Goal: Information Seeking & Learning: Learn about a topic

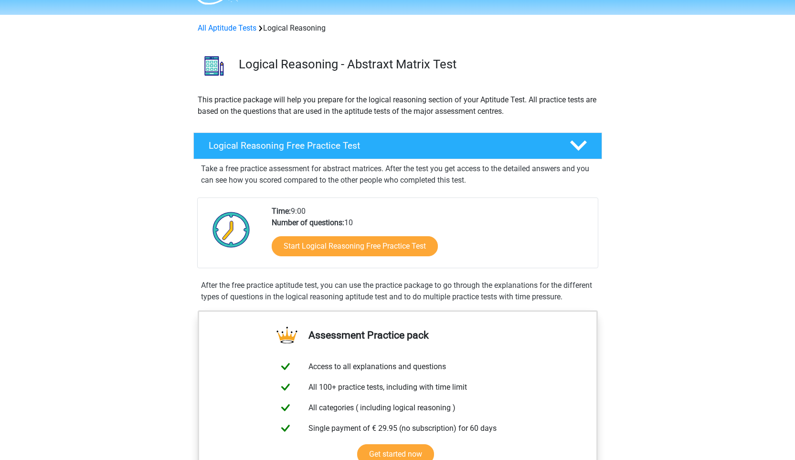
scroll to position [44, 0]
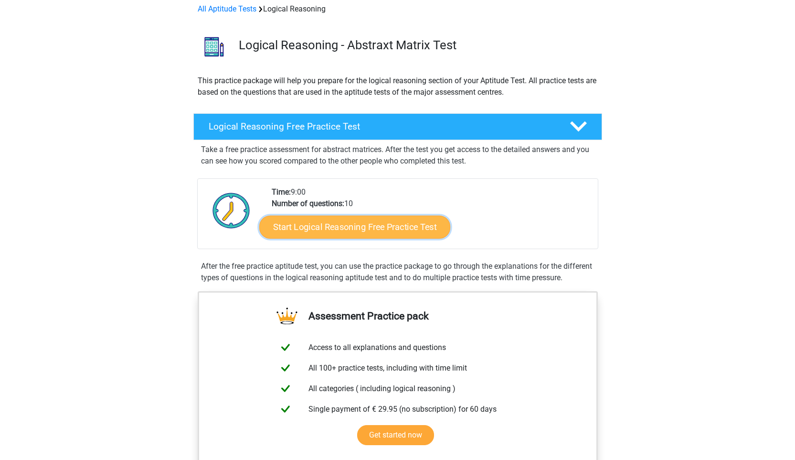
click at [323, 220] on link "Start Logical Reasoning Free Practice Test" at bounding box center [354, 226] width 191 height 23
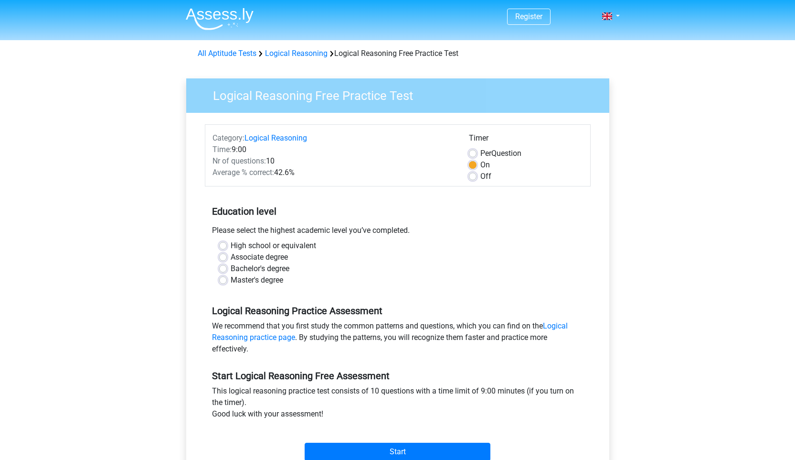
click at [231, 277] on label "Master's degree" at bounding box center [257, 279] width 53 height 11
click at [223, 277] on input "Master's degree" at bounding box center [223, 279] width 8 height 10
radio input "true"
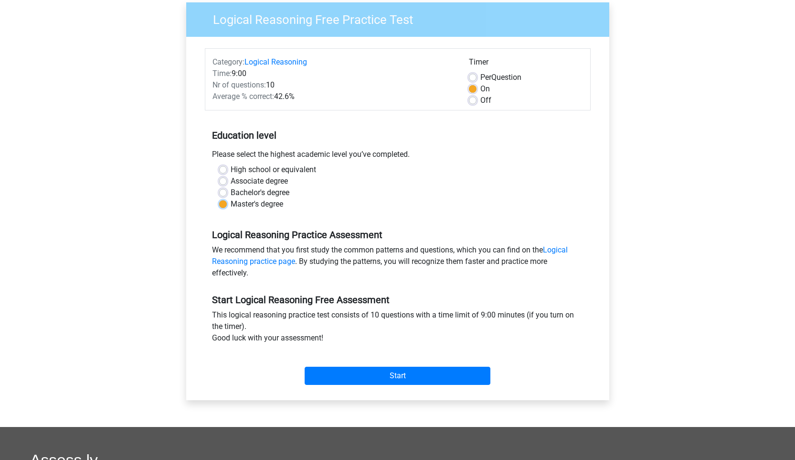
scroll to position [78, 0]
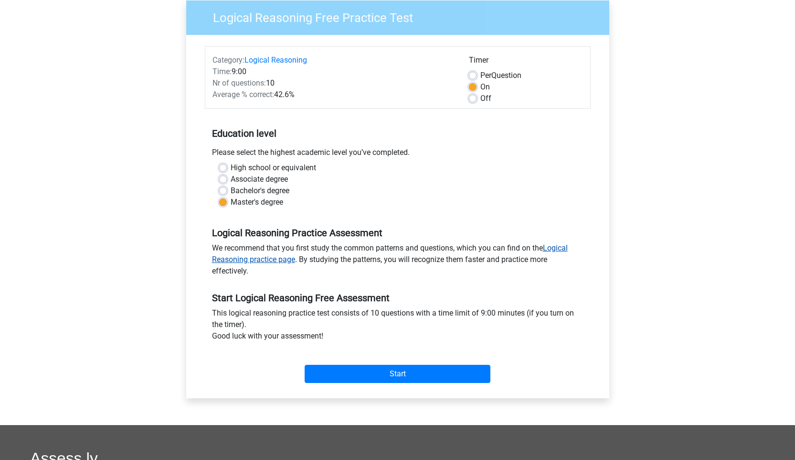
click at [238, 259] on link "Logical Reasoning practice page" at bounding box center [390, 253] width 356 height 21
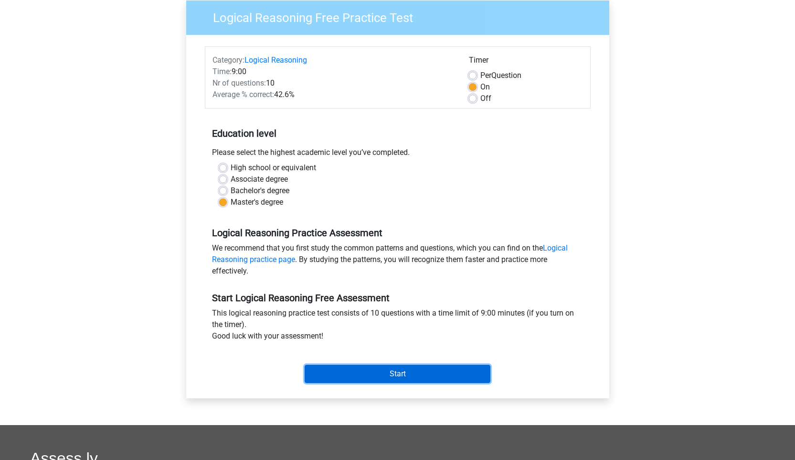
click at [398, 380] on input "Start" at bounding box center [398, 373] width 186 height 18
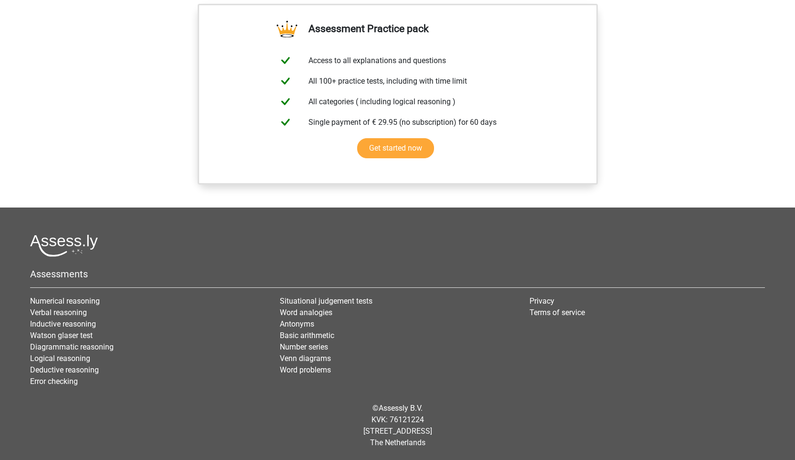
scroll to position [315, 0]
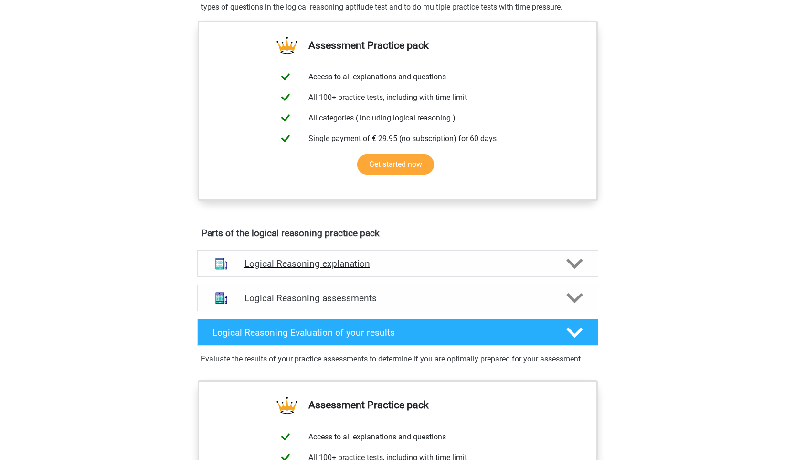
click at [299, 268] on div "Logical Reasoning explanation" at bounding box center [397, 263] width 401 height 27
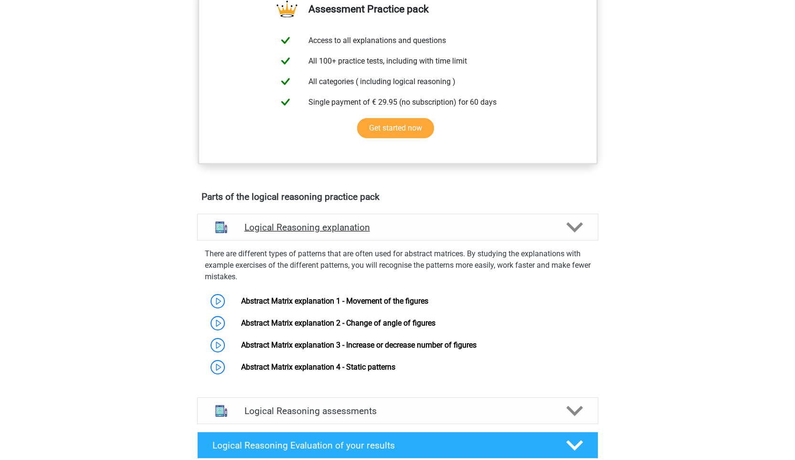
scroll to position [353, 0]
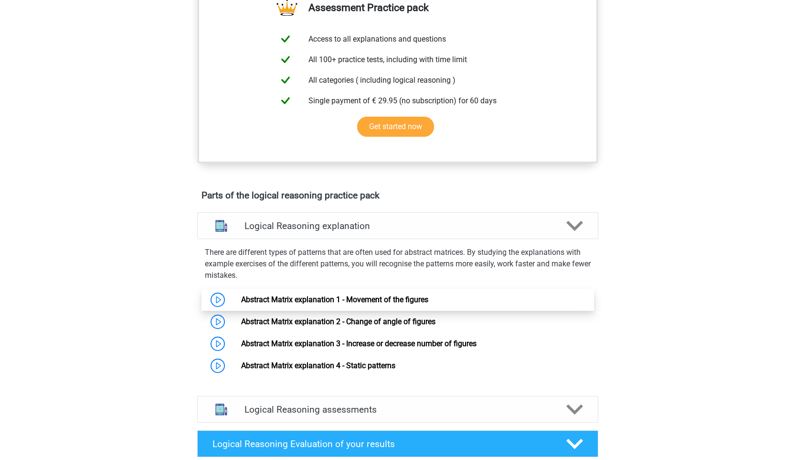
click at [241, 304] on link "Abstract Matrix explanation 1 - Movement of the figures" at bounding box center [334, 299] width 187 height 9
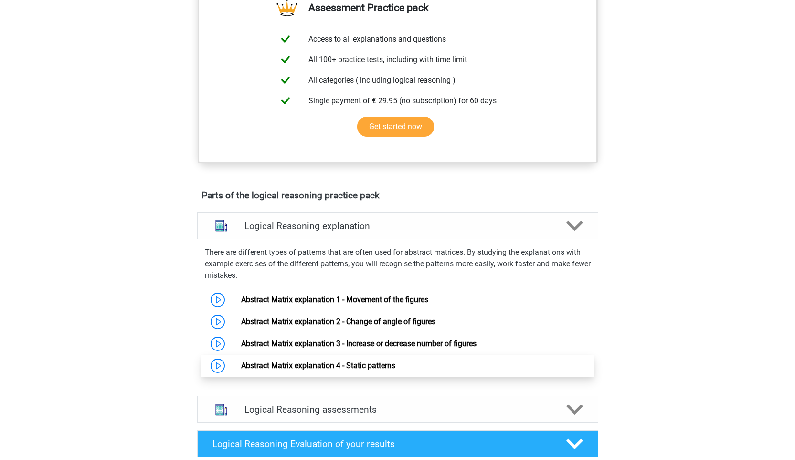
click at [241, 370] on link "Abstract Matrix explanation 4 - Static patterns" at bounding box center [318, 365] width 154 height 9
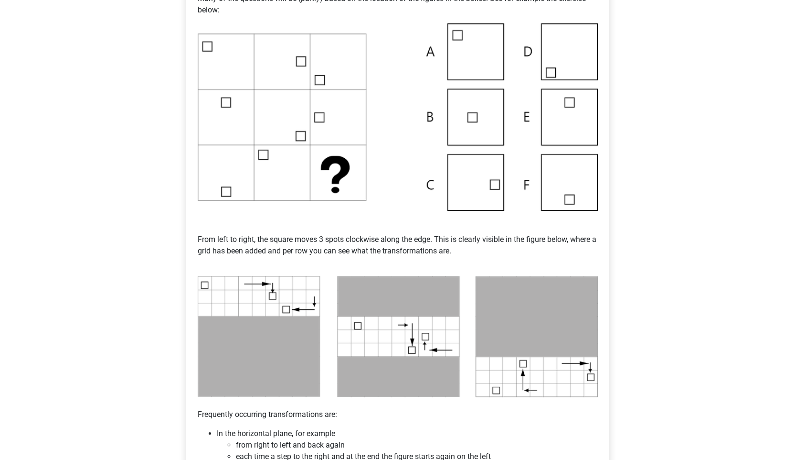
scroll to position [233, 0]
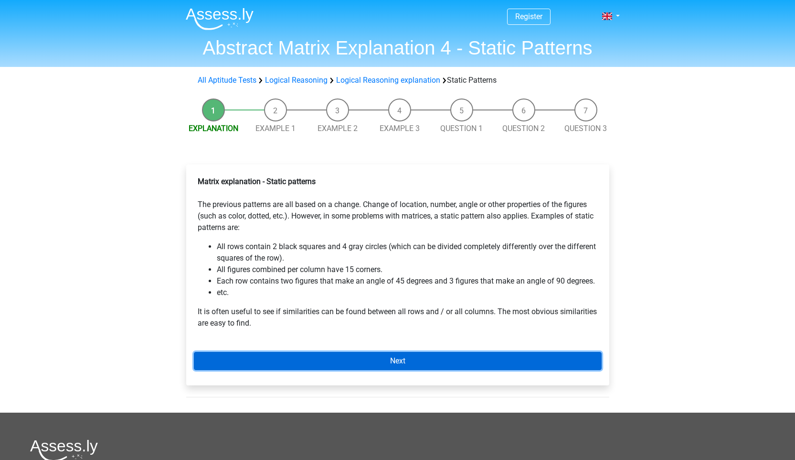
click at [265, 354] on link "Next" at bounding box center [398, 361] width 408 height 18
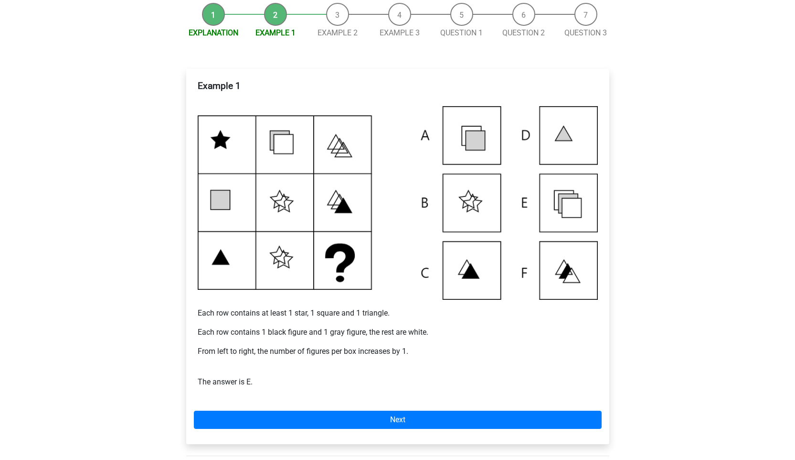
scroll to position [119, 0]
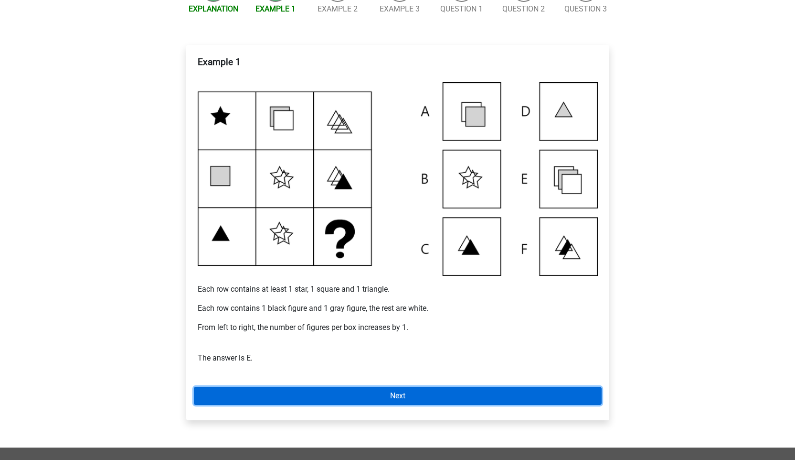
click at [377, 401] on link "Next" at bounding box center [398, 395] width 408 height 18
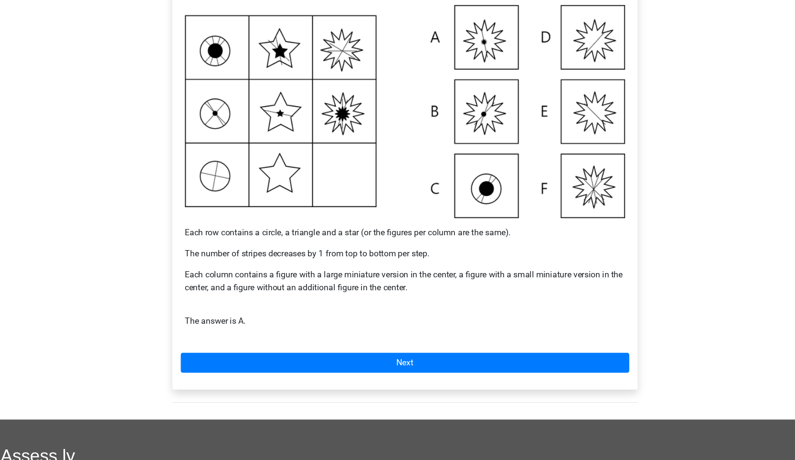
scroll to position [171, 0]
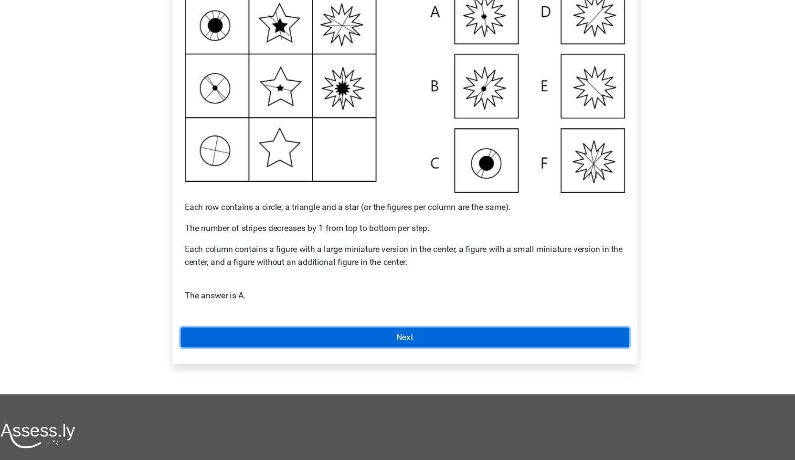
click at [341, 344] on link "Next" at bounding box center [398, 348] width 408 height 18
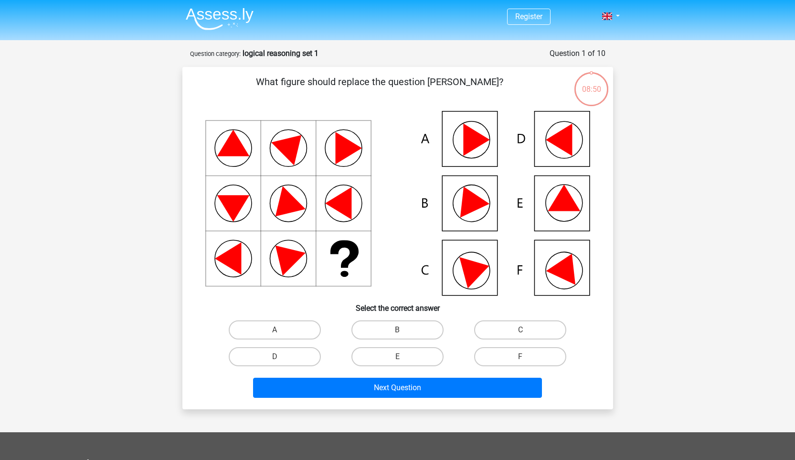
click at [553, 198] on icon at bounding box center [397, 203] width 385 height 184
click at [428, 355] on label "E" at bounding box center [398, 356] width 92 height 19
click at [404, 356] on input "E" at bounding box center [400, 359] width 6 height 6
radio input "true"
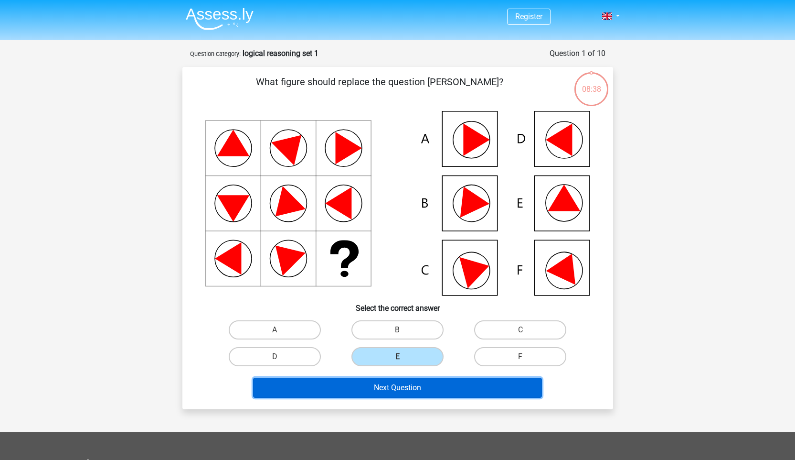
click at [426, 390] on button "Next Question" at bounding box center [397, 387] width 289 height 20
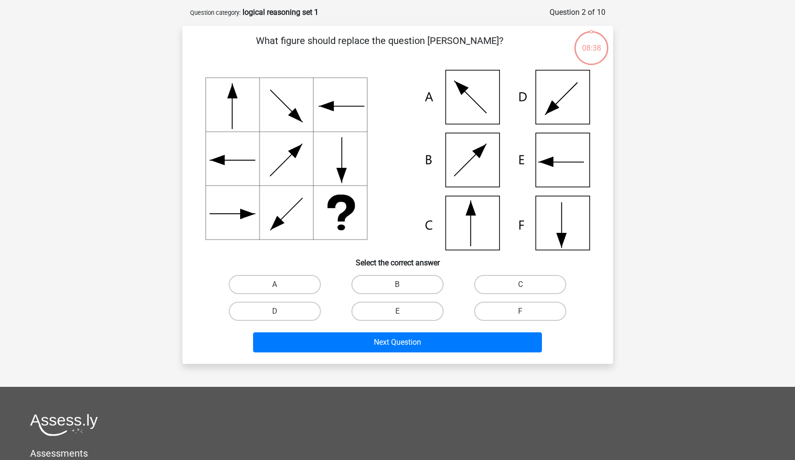
scroll to position [48, 0]
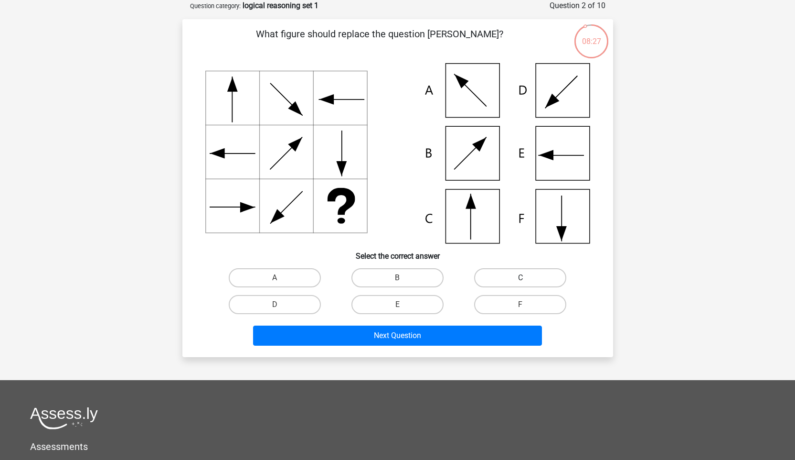
click at [528, 279] on label "C" at bounding box center [520, 277] width 92 height 19
click at [527, 279] on input "C" at bounding box center [524, 281] width 6 height 6
radio input "true"
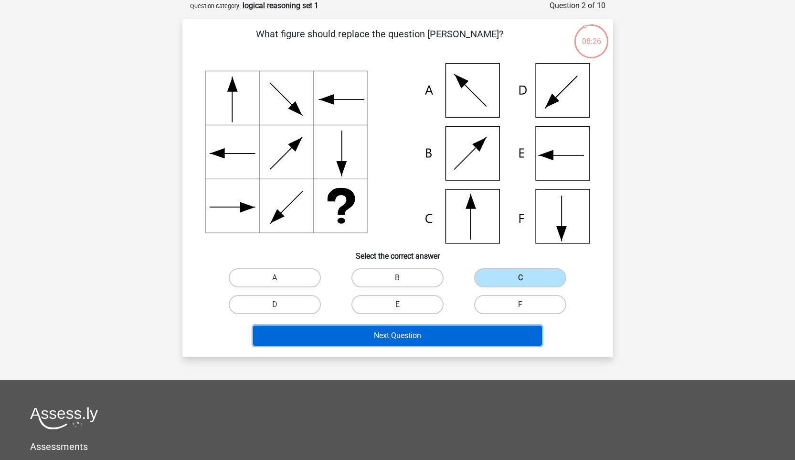
click at [441, 342] on button "Next Question" at bounding box center [397, 335] width 289 height 20
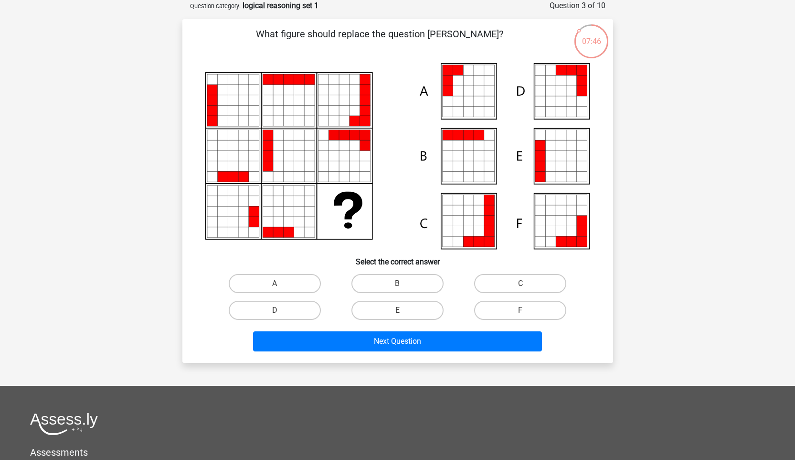
click at [280, 286] on input "A" at bounding box center [278, 286] width 6 height 6
radio input "true"
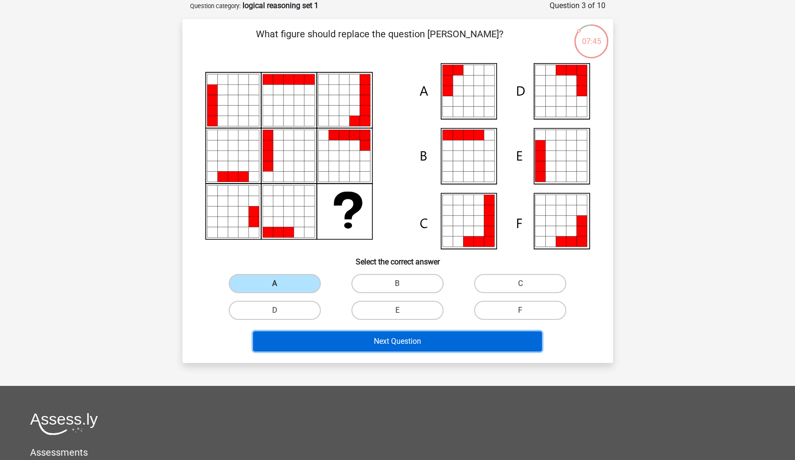
click at [386, 339] on button "Next Question" at bounding box center [397, 341] width 289 height 20
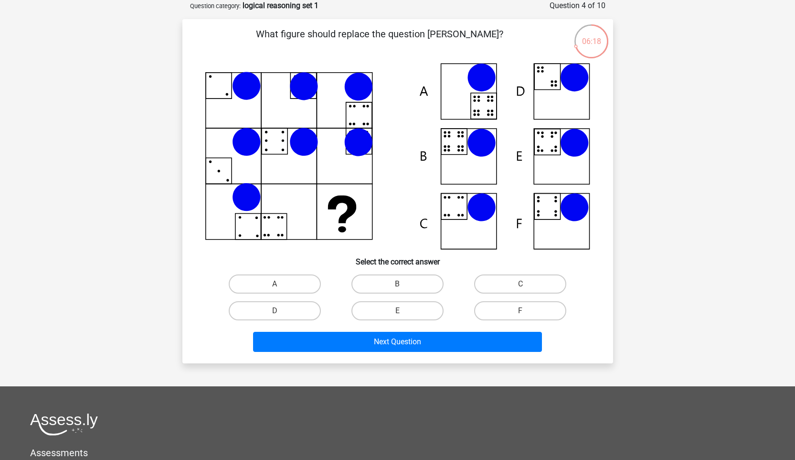
click at [468, 152] on icon at bounding box center [397, 156] width 385 height 186
click at [398, 277] on label "B" at bounding box center [398, 283] width 92 height 19
click at [398, 284] on input "B" at bounding box center [400, 287] width 6 height 6
radio input "true"
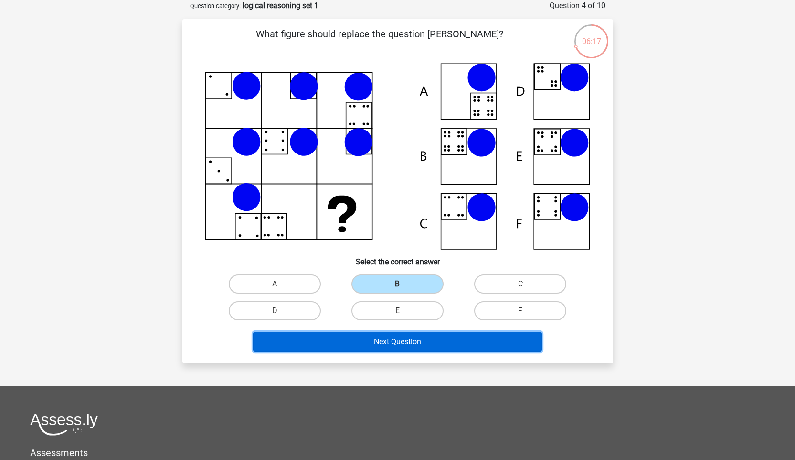
click at [393, 343] on button "Next Question" at bounding box center [397, 342] width 289 height 20
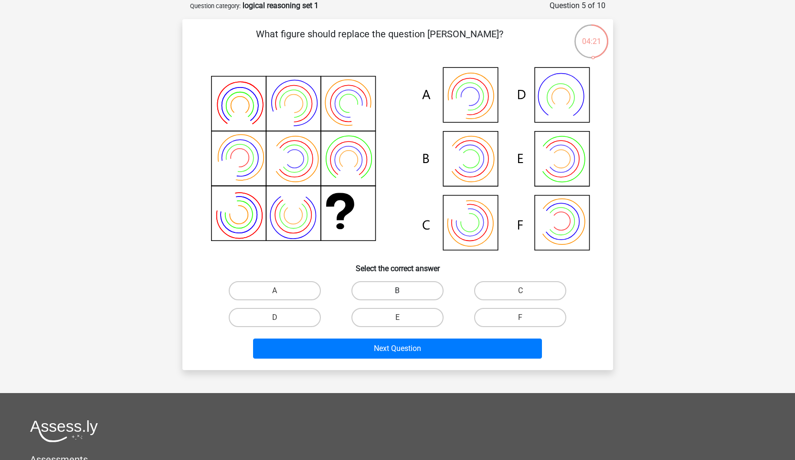
click at [415, 293] on label "B" at bounding box center [398, 290] width 92 height 19
click at [404, 293] on input "B" at bounding box center [400, 293] width 6 height 6
radio input "true"
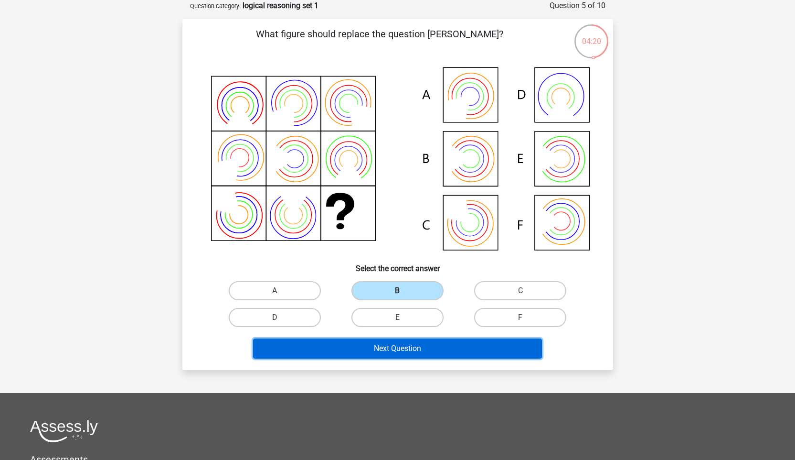
click at [409, 353] on button "Next Question" at bounding box center [397, 348] width 289 height 20
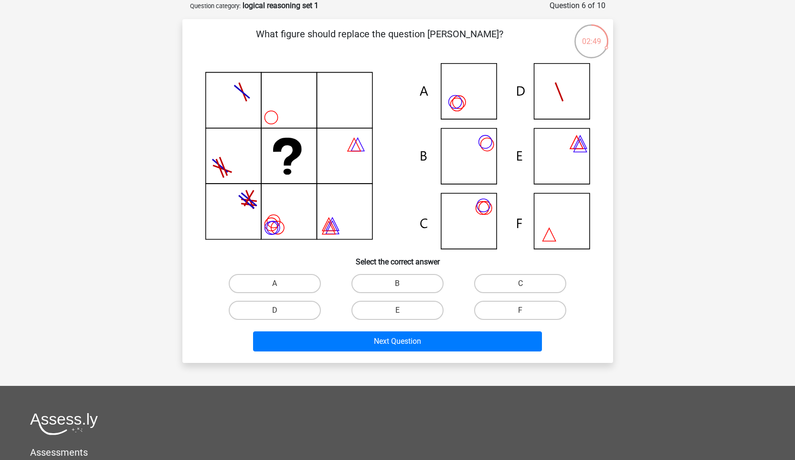
click at [464, 217] on icon at bounding box center [397, 156] width 385 height 186
click at [481, 283] on label "C" at bounding box center [520, 283] width 92 height 19
click at [521, 283] on input "C" at bounding box center [524, 286] width 6 height 6
radio input "true"
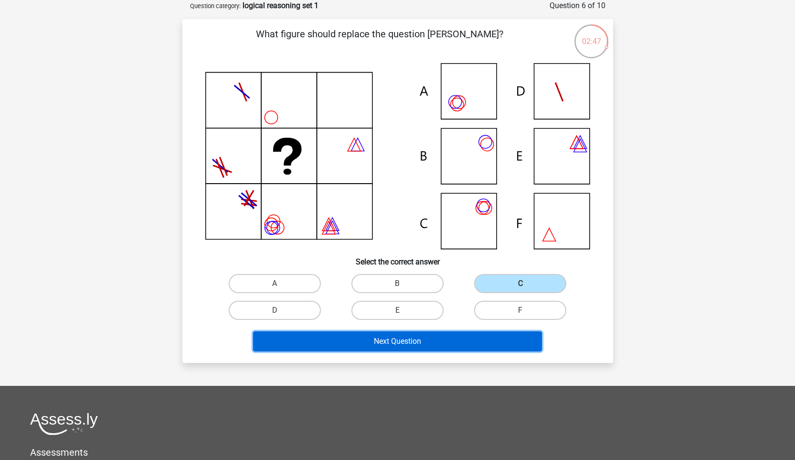
click at [439, 332] on button "Next Question" at bounding box center [397, 341] width 289 height 20
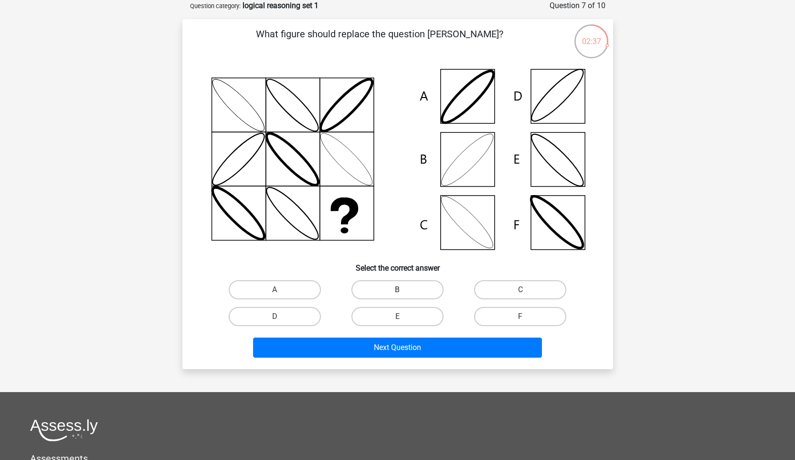
click at [404, 289] on label "B" at bounding box center [398, 289] width 92 height 19
click at [404, 289] on input "B" at bounding box center [400, 292] width 6 height 6
radio input "true"
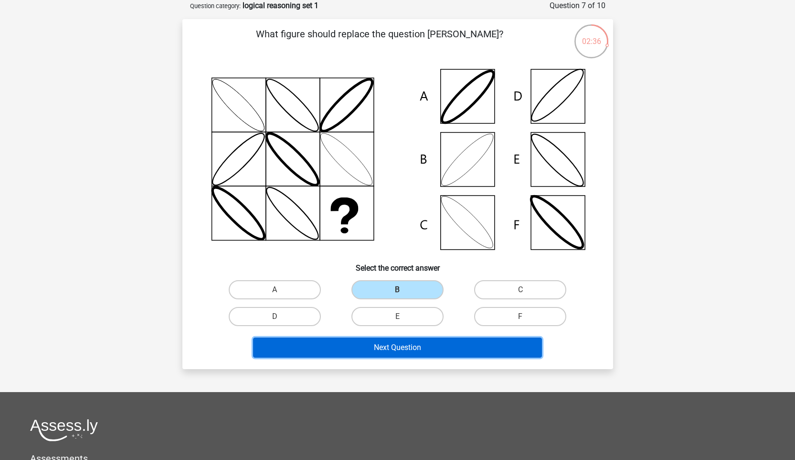
click at [398, 340] on button "Next Question" at bounding box center [397, 347] width 289 height 20
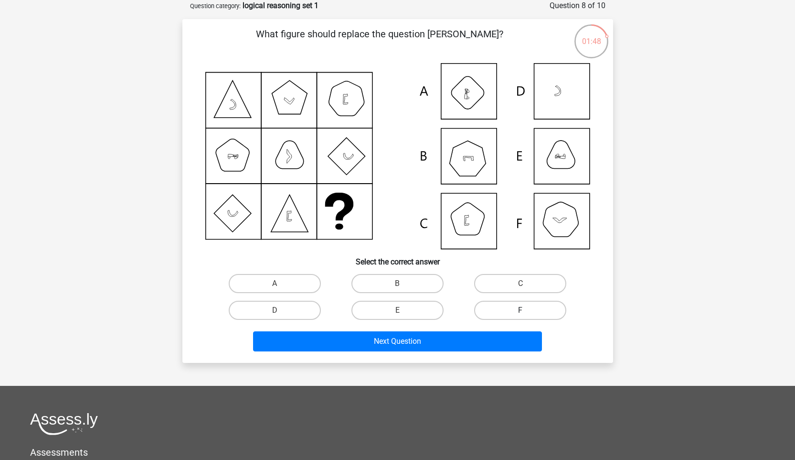
click at [514, 312] on label "F" at bounding box center [520, 309] width 92 height 19
click at [521, 312] on input "F" at bounding box center [524, 313] width 6 height 6
radio input "true"
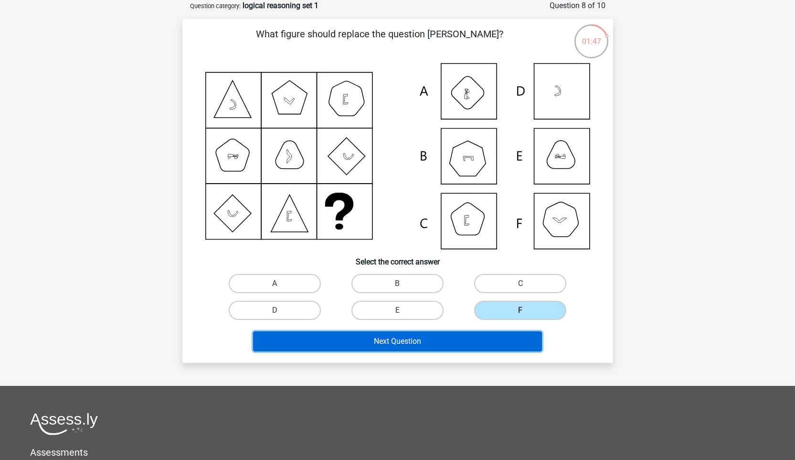
click at [487, 343] on button "Next Question" at bounding box center [397, 341] width 289 height 20
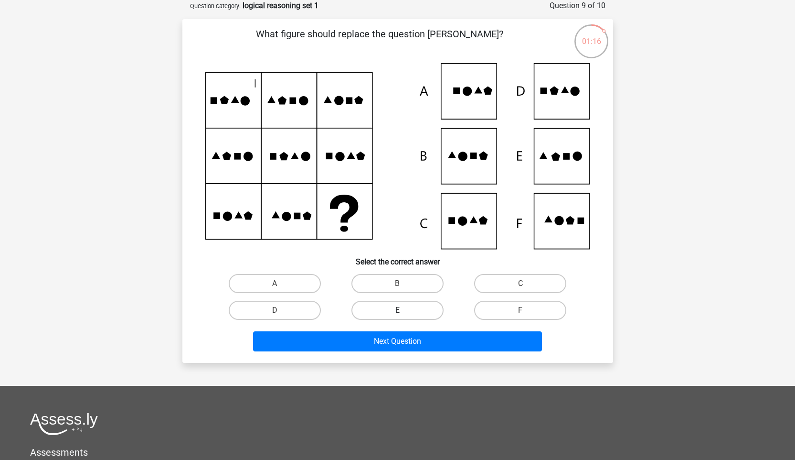
click at [425, 303] on label "E" at bounding box center [398, 309] width 92 height 19
click at [404, 310] on input "E" at bounding box center [400, 313] width 6 height 6
radio input "true"
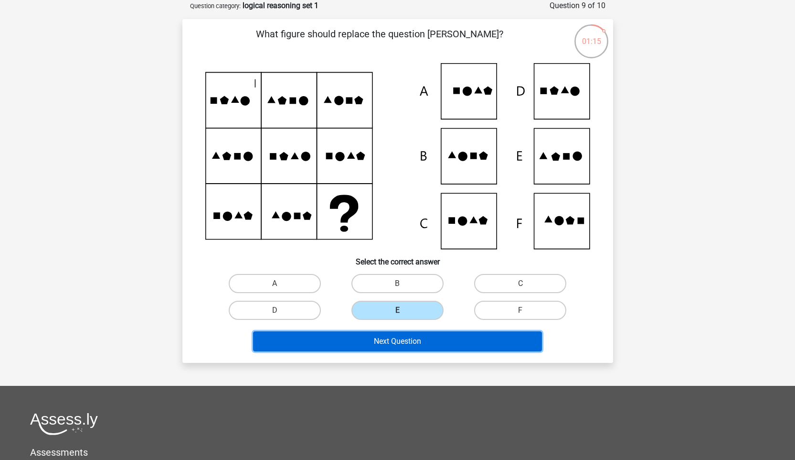
click at [422, 342] on button "Next Question" at bounding box center [397, 341] width 289 height 20
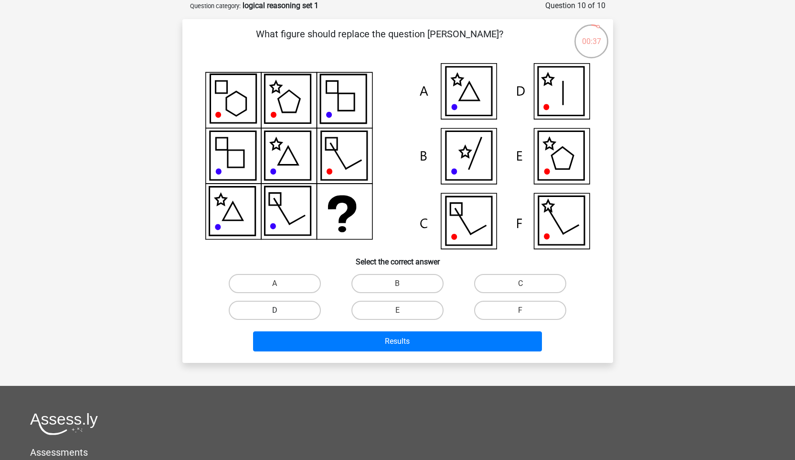
click at [302, 308] on label "D" at bounding box center [275, 309] width 92 height 19
click at [281, 310] on input "D" at bounding box center [278, 313] width 6 height 6
radio input "true"
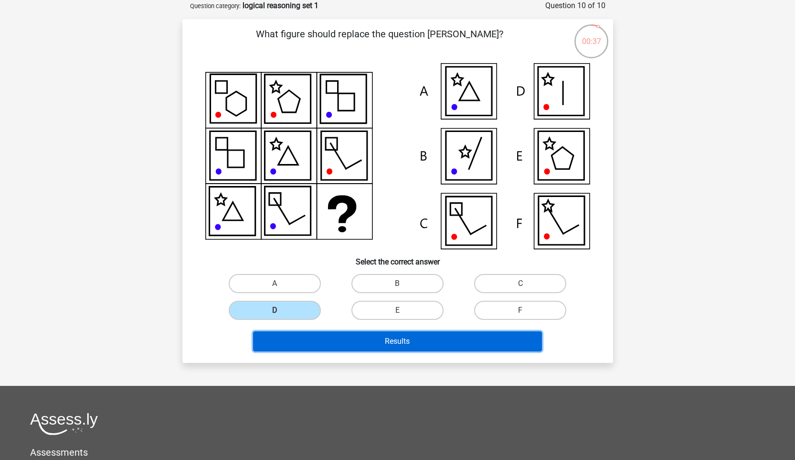
click at [337, 342] on button "Results" at bounding box center [397, 341] width 289 height 20
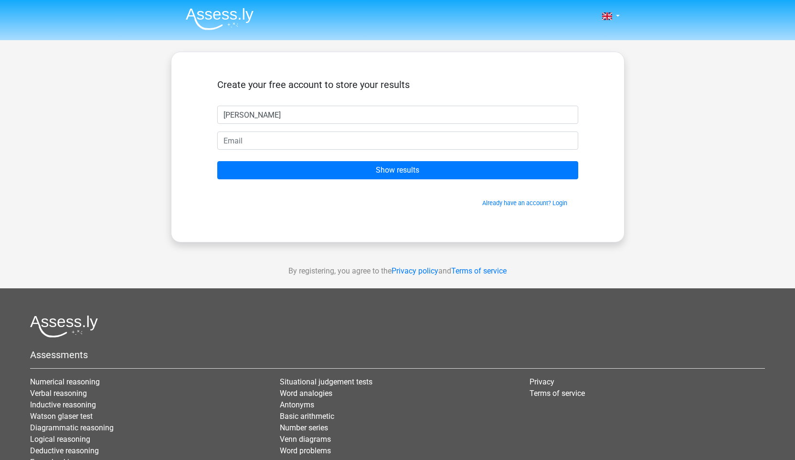
type input "[PERSON_NAME]"
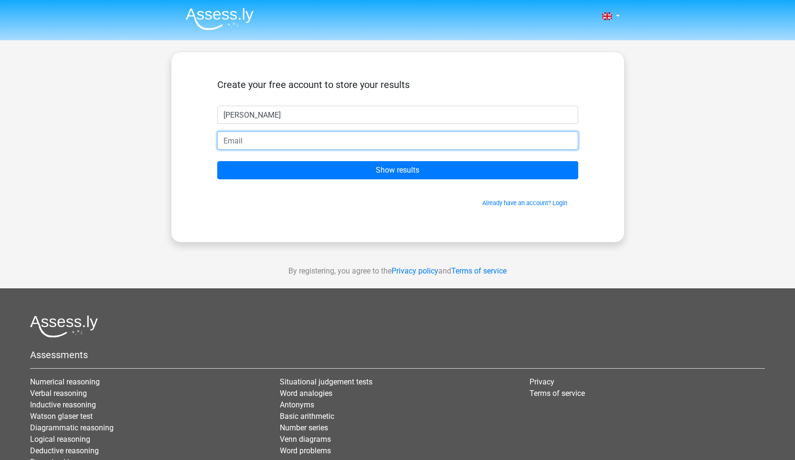
click at [255, 138] on input "email" at bounding box center [397, 140] width 361 height 18
type input "[EMAIL_ADDRESS][DOMAIN_NAME]"
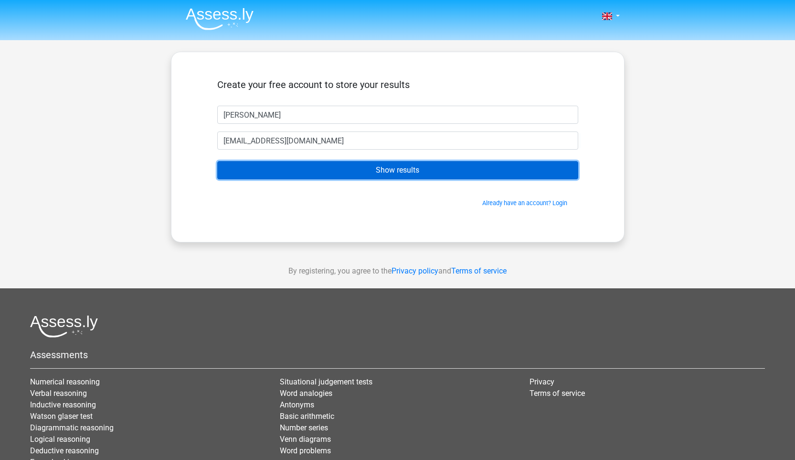
click at [291, 169] on input "Show results" at bounding box center [397, 170] width 361 height 18
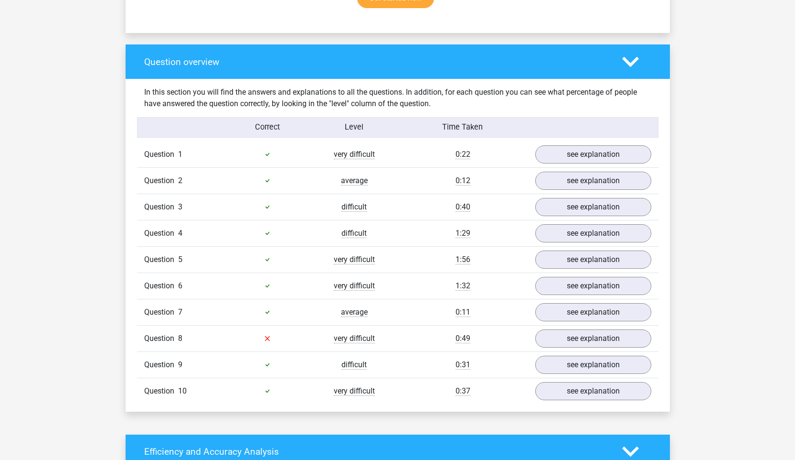
scroll to position [664, 0]
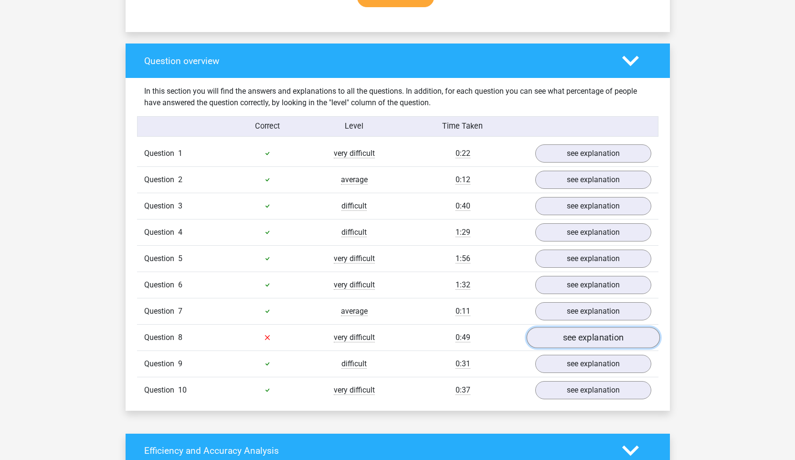
click at [602, 340] on link "see explanation" at bounding box center [592, 337] width 133 height 21
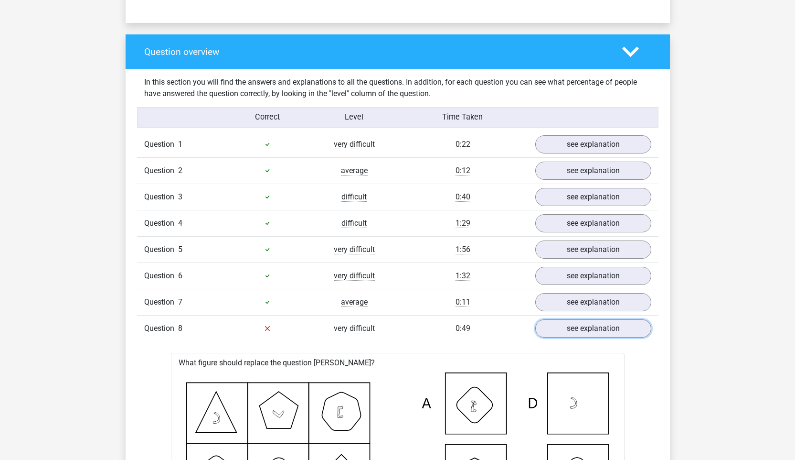
scroll to position [649, 0]
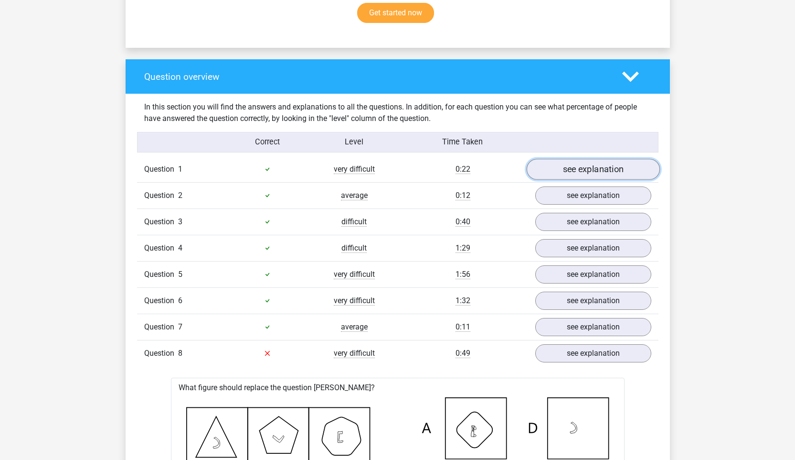
click at [563, 173] on link "see explanation" at bounding box center [592, 169] width 133 height 21
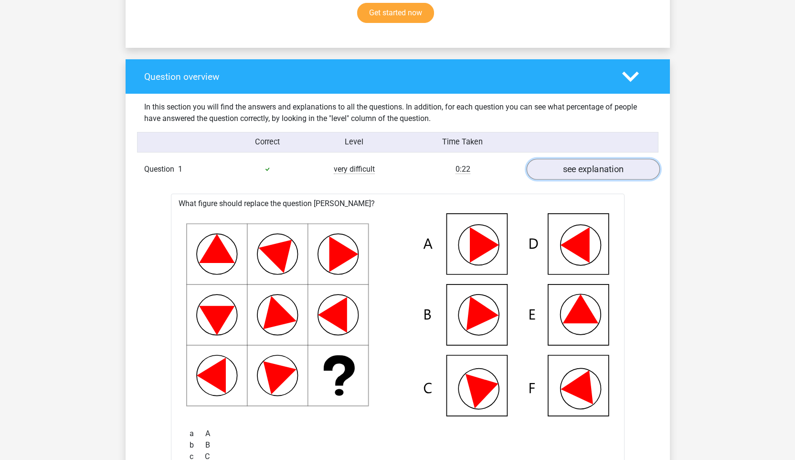
click at [563, 173] on link "see explanation" at bounding box center [592, 169] width 133 height 21
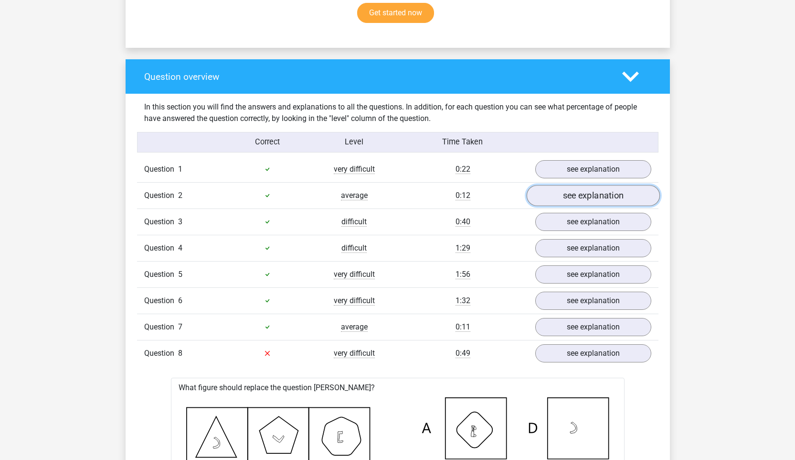
click at [563, 201] on link "see explanation" at bounding box center [592, 195] width 133 height 21
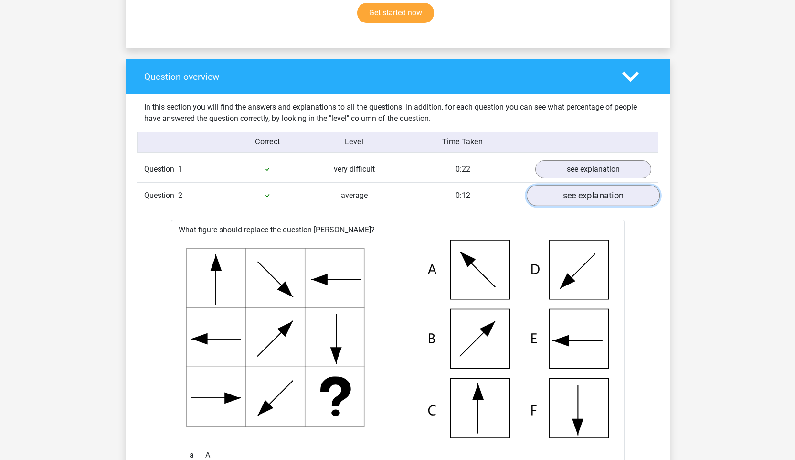
click at [563, 201] on link "see explanation" at bounding box center [592, 195] width 133 height 21
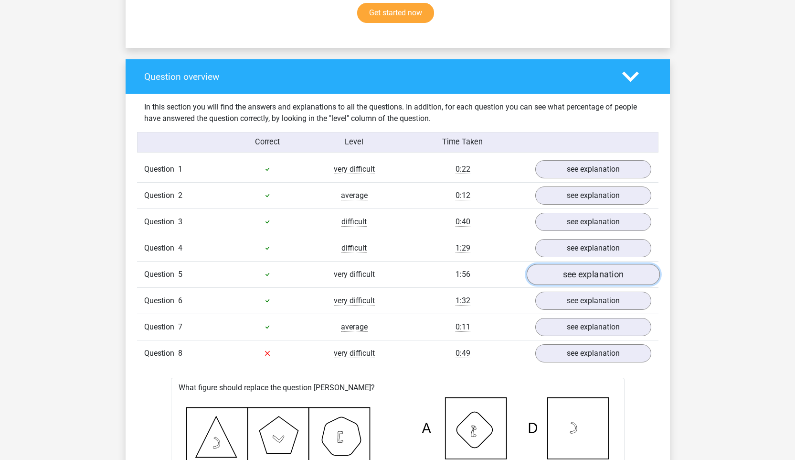
click at [559, 266] on link "see explanation" at bounding box center [592, 274] width 133 height 21
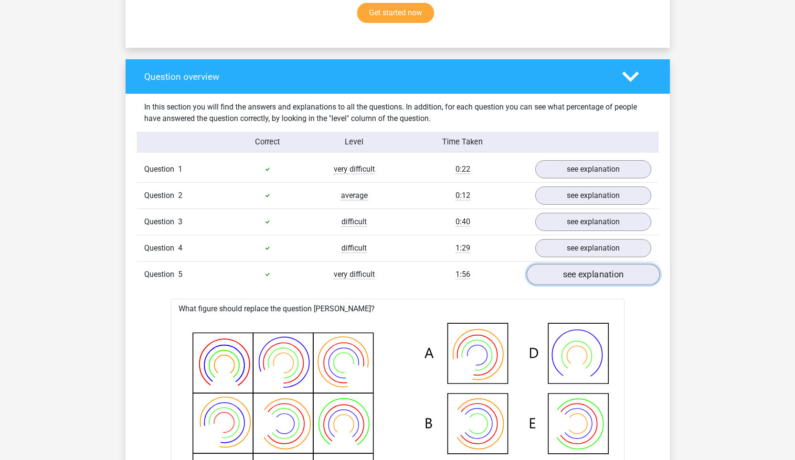
click at [559, 266] on link "see explanation" at bounding box center [592, 274] width 133 height 21
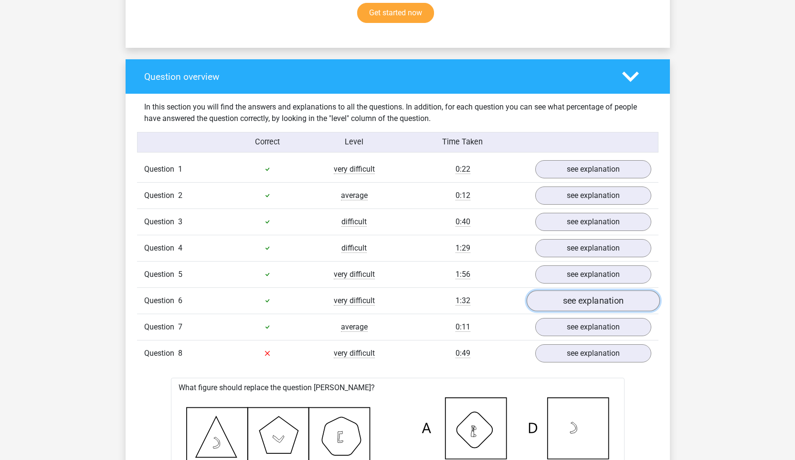
click at [568, 297] on link "see explanation" at bounding box center [592, 300] width 133 height 21
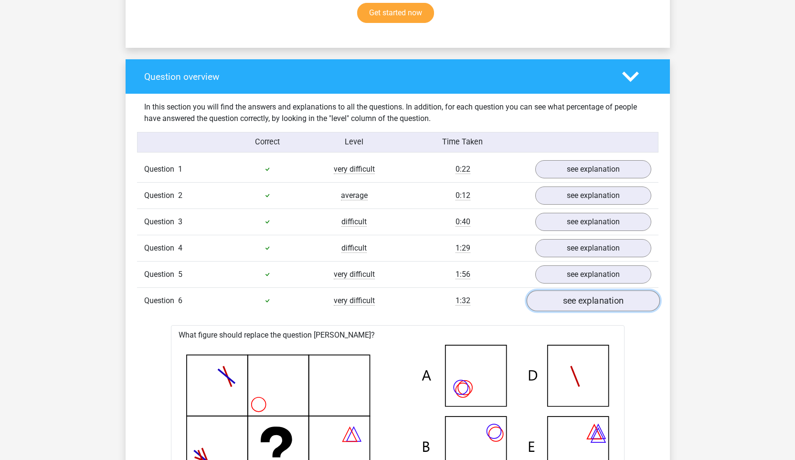
click at [568, 297] on link "see explanation" at bounding box center [592, 300] width 133 height 21
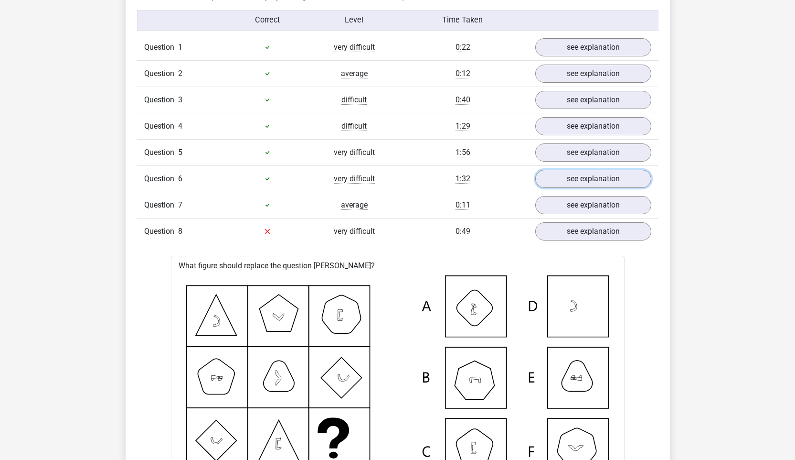
scroll to position [774, 0]
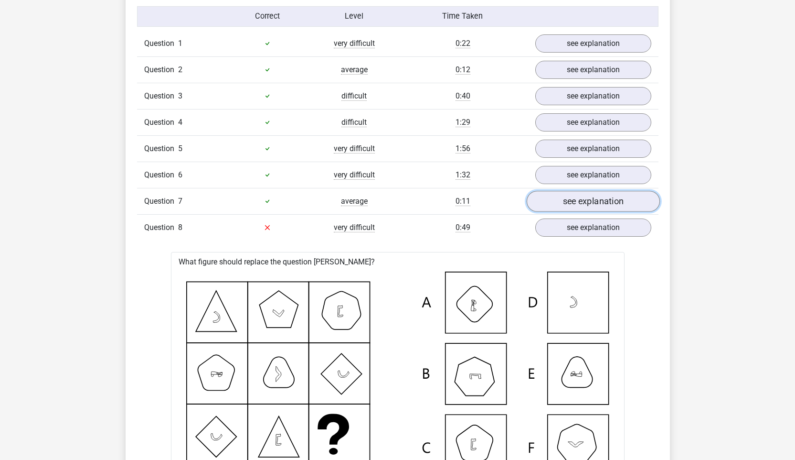
click at [569, 206] on link "see explanation" at bounding box center [592, 201] width 133 height 21
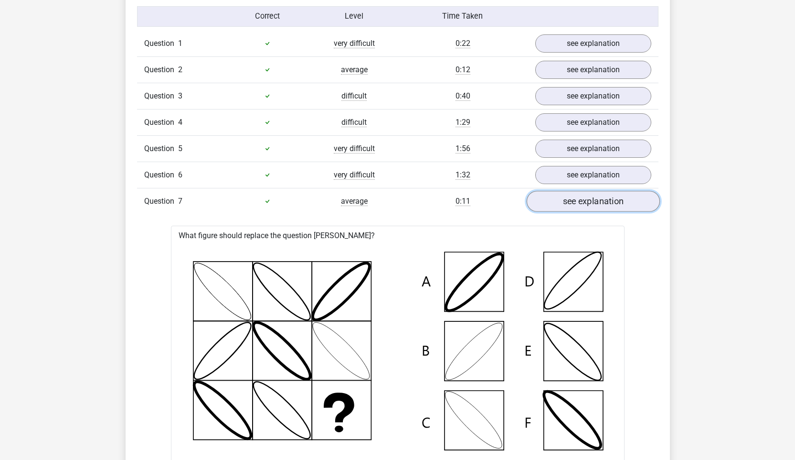
click at [569, 206] on link "see explanation" at bounding box center [592, 201] width 133 height 21
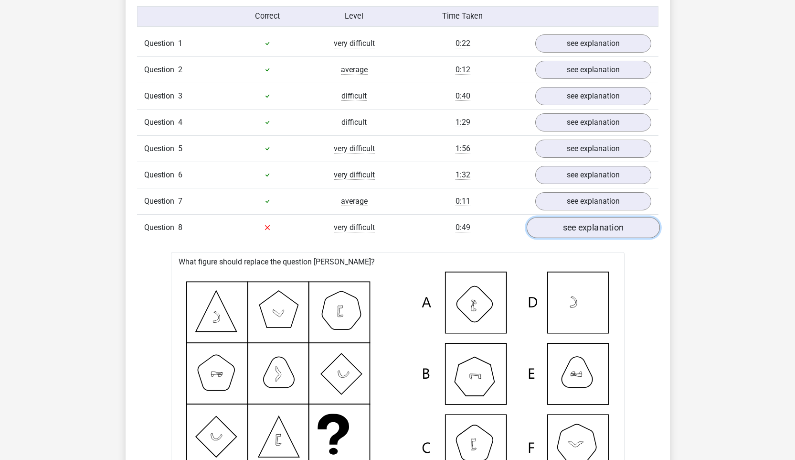
click at [570, 233] on link "see explanation" at bounding box center [592, 227] width 133 height 21
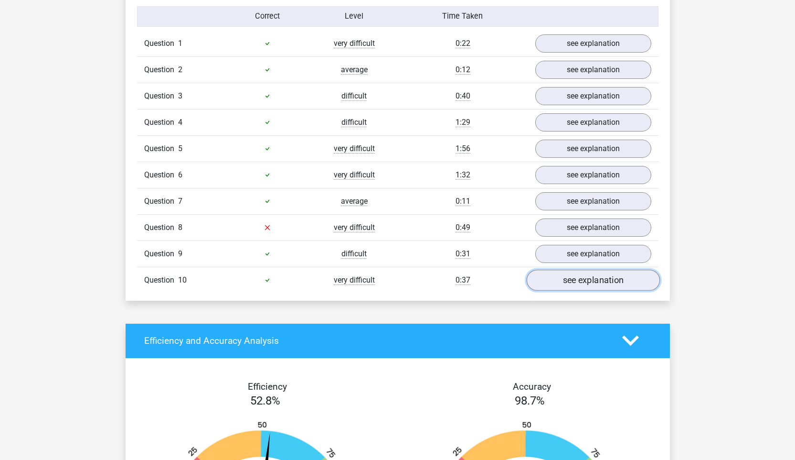
click at [573, 278] on link "see explanation" at bounding box center [592, 279] width 133 height 21
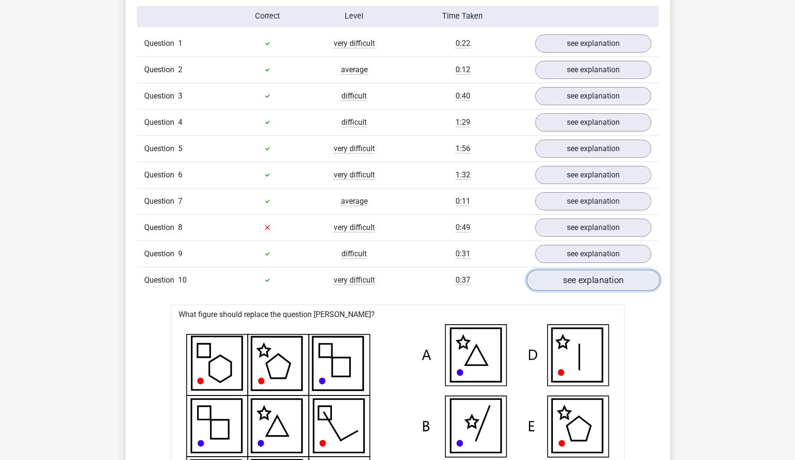
click at [573, 278] on link "see explanation" at bounding box center [592, 279] width 133 height 21
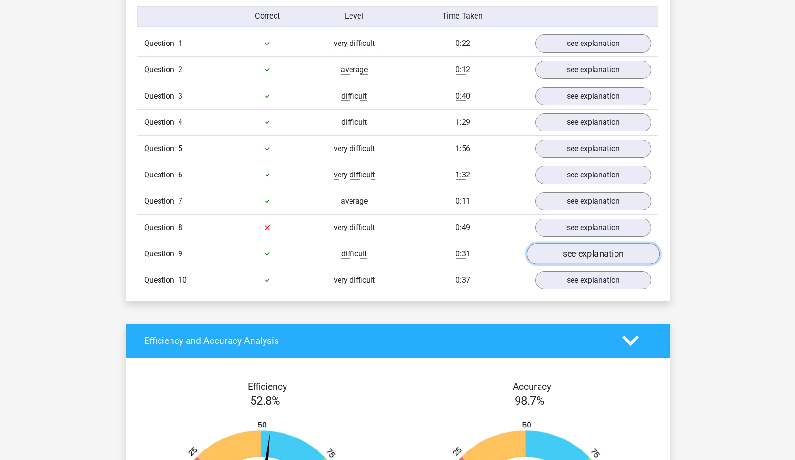
click at [578, 248] on link "see explanation" at bounding box center [592, 253] width 133 height 21
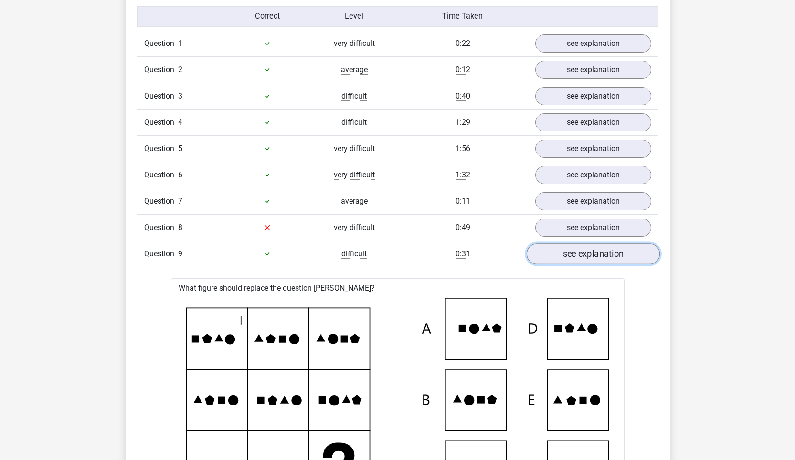
click at [578, 248] on link "see explanation" at bounding box center [592, 253] width 133 height 21
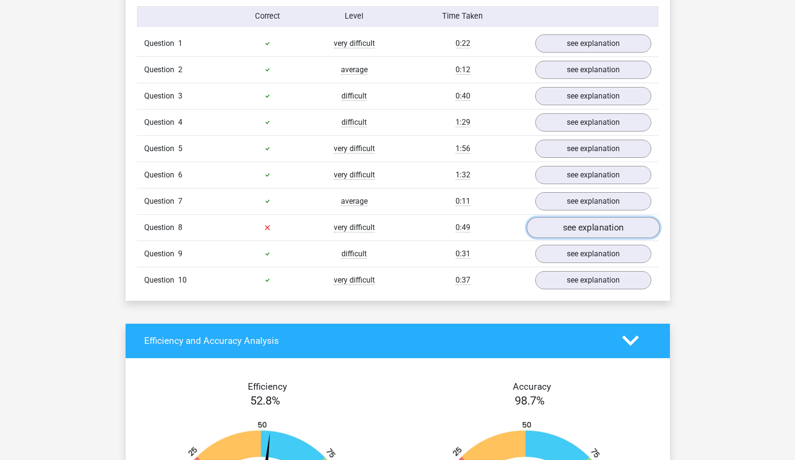
click at [576, 225] on link "see explanation" at bounding box center [592, 227] width 133 height 21
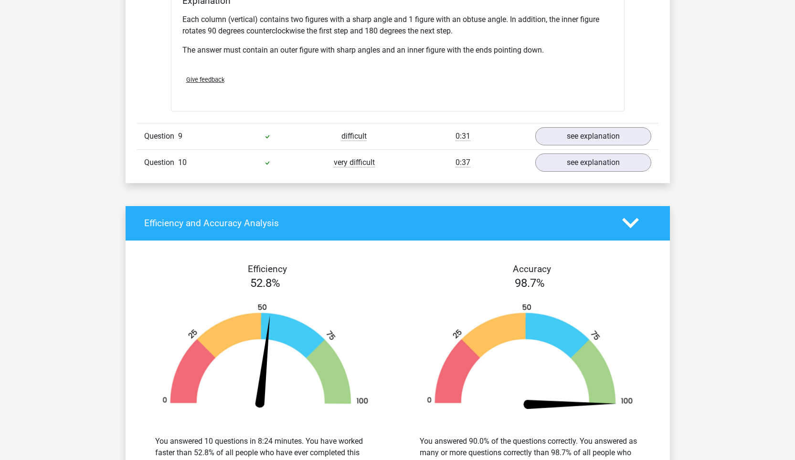
scroll to position [1316, 0]
